Goal: Task Accomplishment & Management: Complete application form

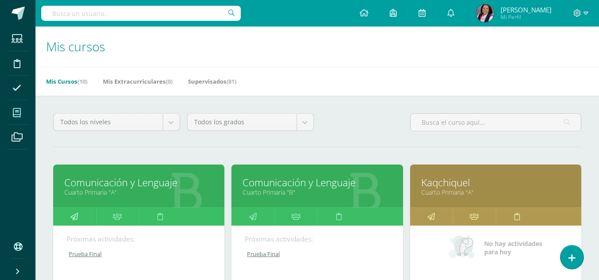
click at [78, 218] on icon at bounding box center [74, 216] width 8 height 17
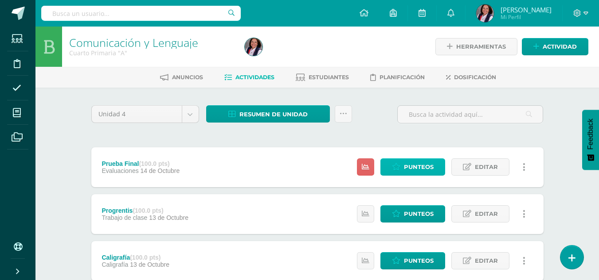
click at [417, 166] on span "Punteos" at bounding box center [419, 167] width 30 height 16
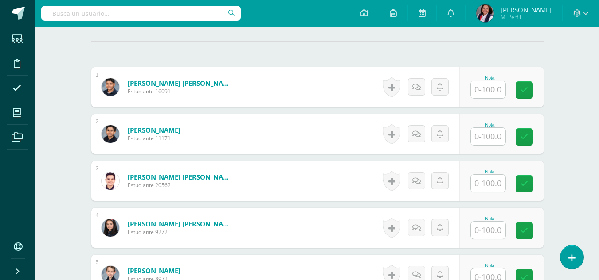
scroll to position [257, 0]
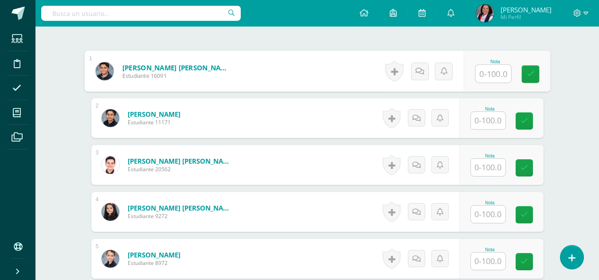
click at [487, 72] on input "text" at bounding box center [492, 74] width 35 height 18
type input "97"
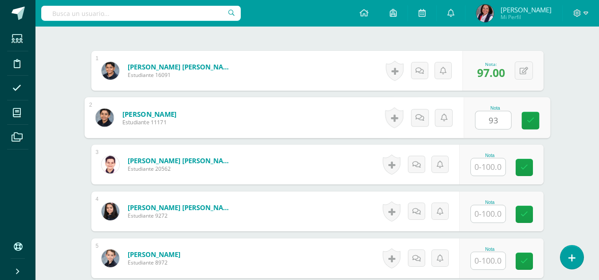
type input "93"
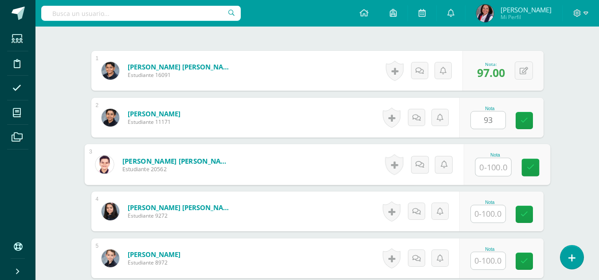
scroll to position [257, 0]
type input "92"
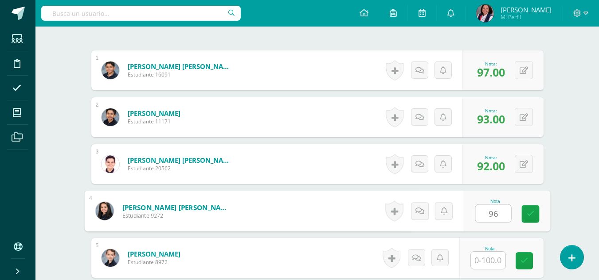
type input "96"
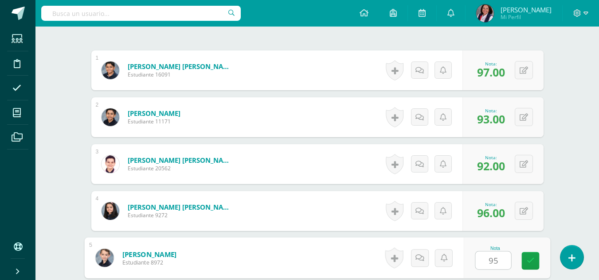
type input "95"
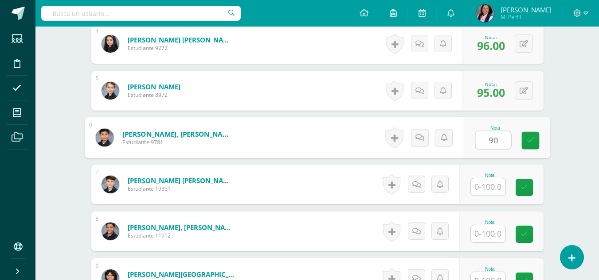
type input "90"
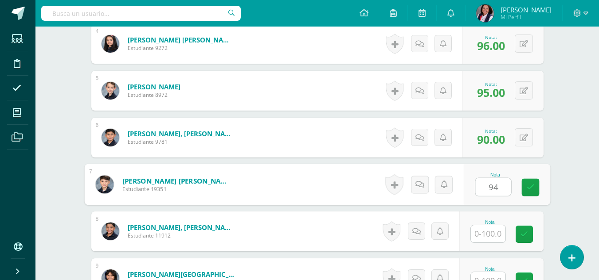
type input "94"
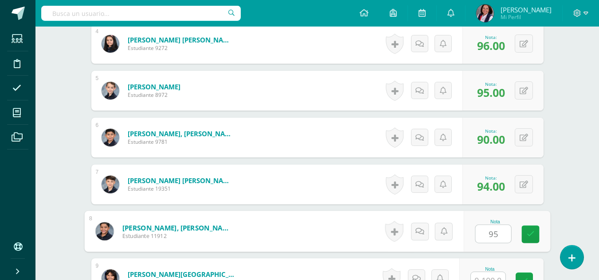
type input "95"
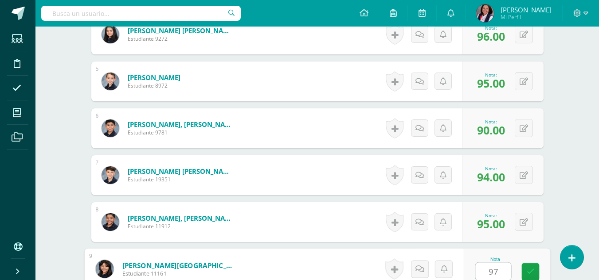
type input "97"
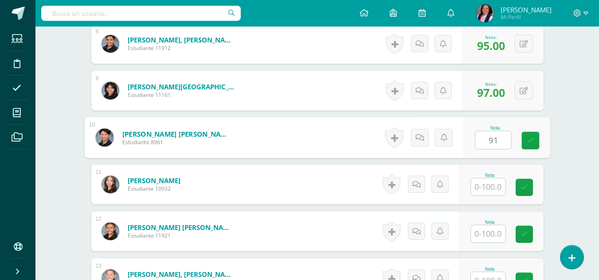
type input "91"
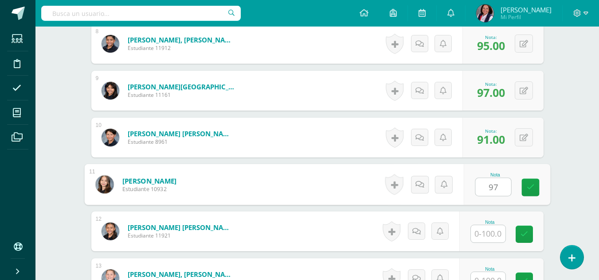
type input "97"
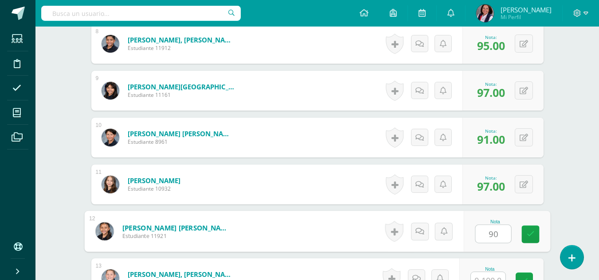
type input "90"
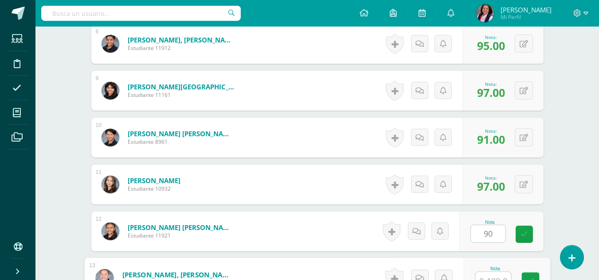
scroll to position [622, 0]
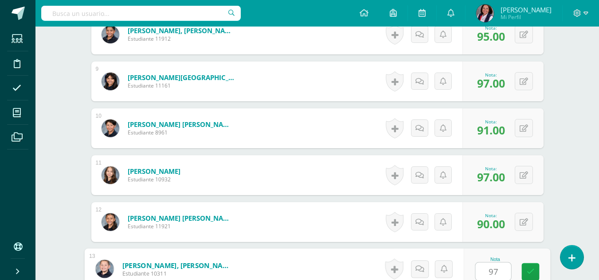
type input "97"
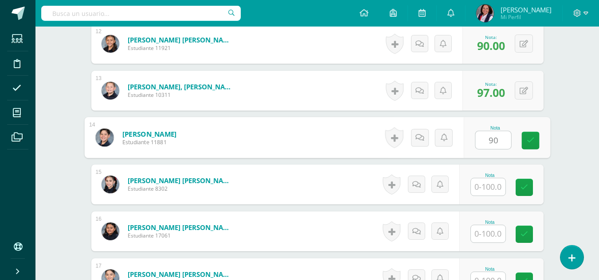
type input "90"
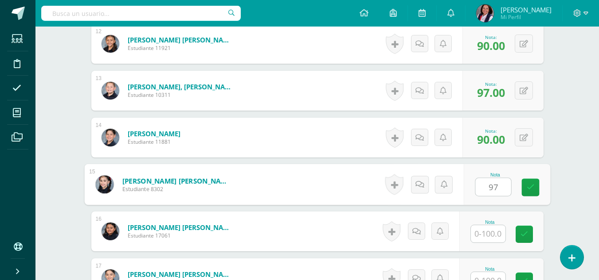
type input "97"
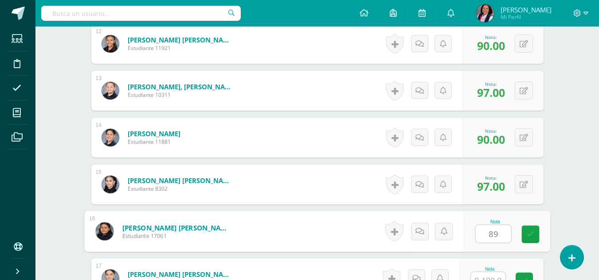
type input "89"
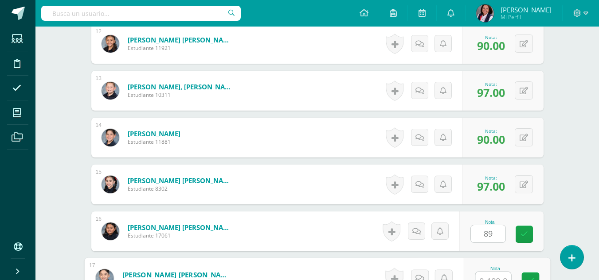
scroll to position [810, 0]
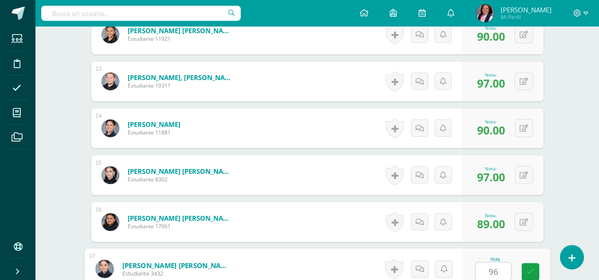
type input "96"
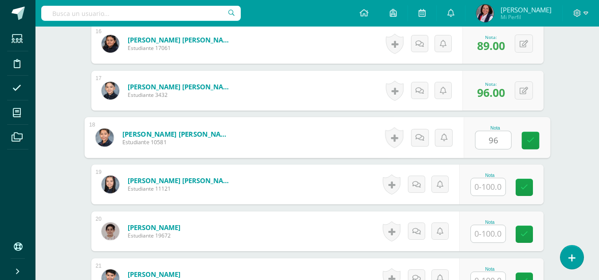
type input "96"
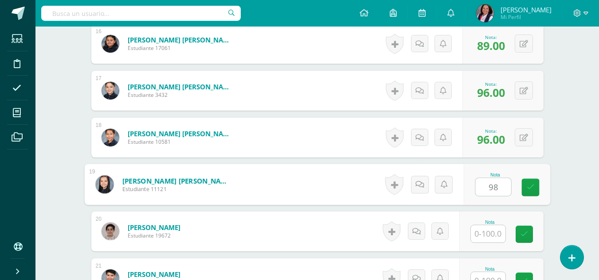
type input "98"
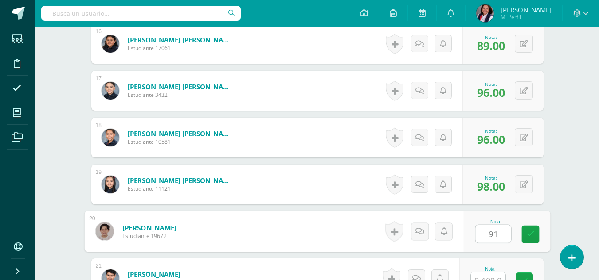
type input "91"
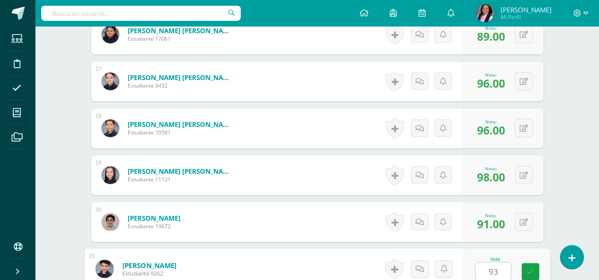
type input "93"
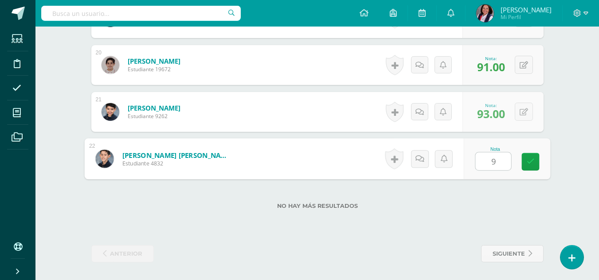
type input "92"
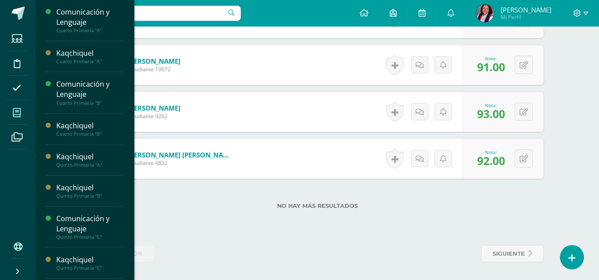
click at [17, 113] on icon at bounding box center [17, 113] width 8 height 9
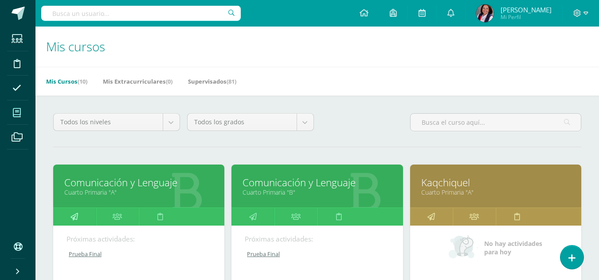
click at [76, 216] on icon at bounding box center [74, 216] width 8 height 17
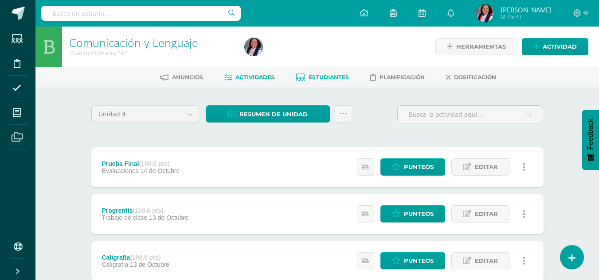
click at [323, 76] on span "Estudiantes" at bounding box center [328, 77] width 40 height 7
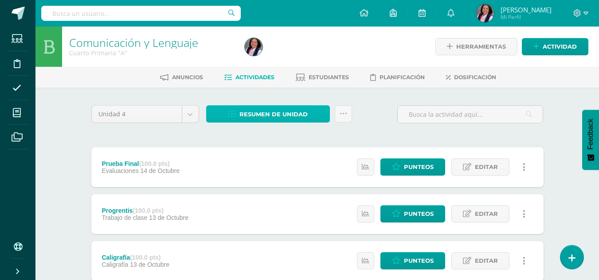
click at [263, 114] on span "Resumen de unidad" at bounding box center [273, 114] width 68 height 16
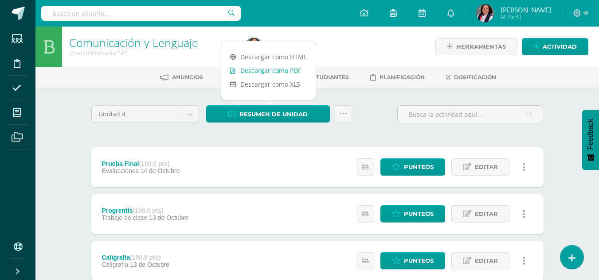
click at [274, 70] on link "Descargar como PDF" at bounding box center [268, 71] width 94 height 14
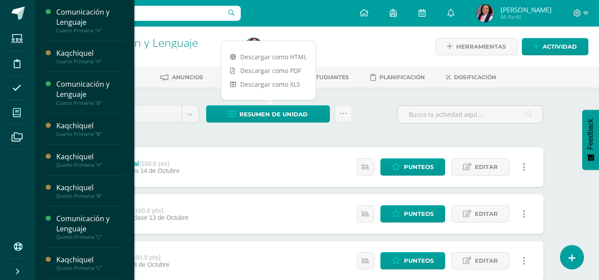
click at [15, 115] on icon at bounding box center [17, 113] width 8 height 9
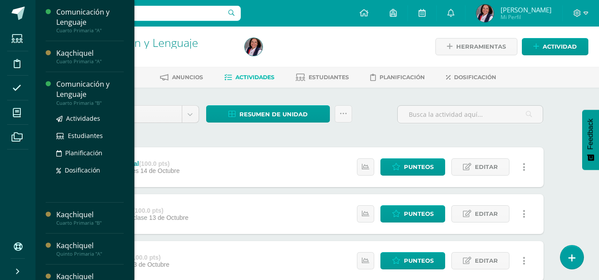
click at [73, 95] on div "Comunicación y Lenguaje" at bounding box center [89, 89] width 67 height 20
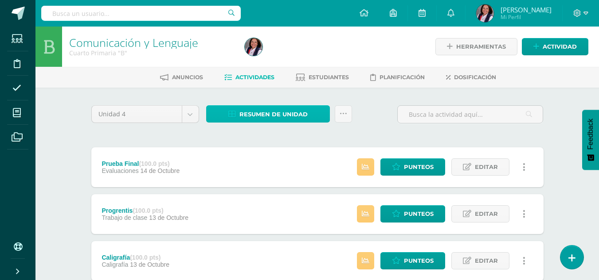
click at [266, 115] on span "Resumen de unidad" at bounding box center [273, 114] width 68 height 16
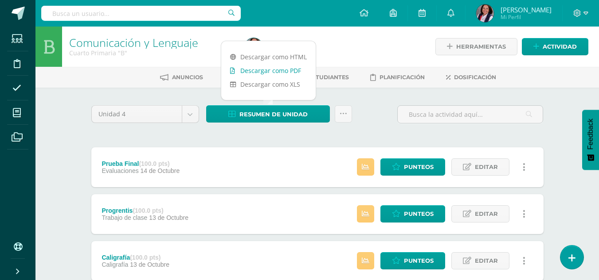
click at [285, 72] on link "Descargar como PDF" at bounding box center [268, 71] width 94 height 14
